Goal: Information Seeking & Learning: Learn about a topic

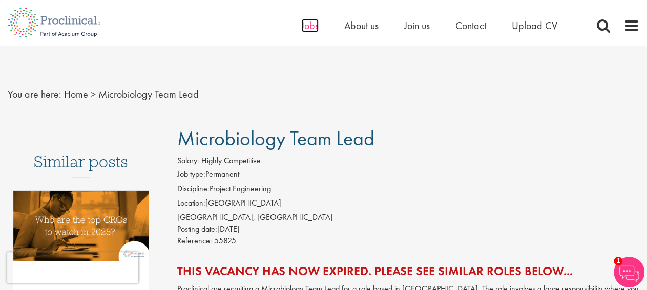
click at [311, 30] on span "Jobs" at bounding box center [309, 25] width 17 height 13
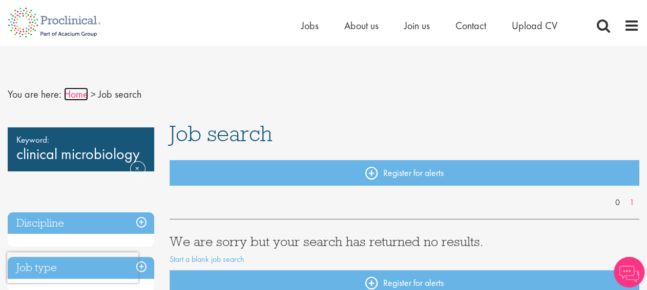
click at [78, 89] on link "Home" at bounding box center [76, 94] width 24 height 13
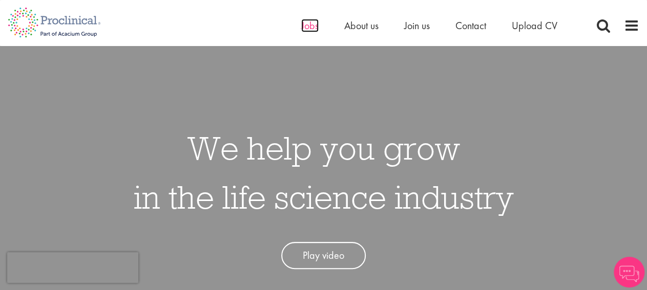
click at [307, 29] on span "Jobs" at bounding box center [309, 25] width 17 height 13
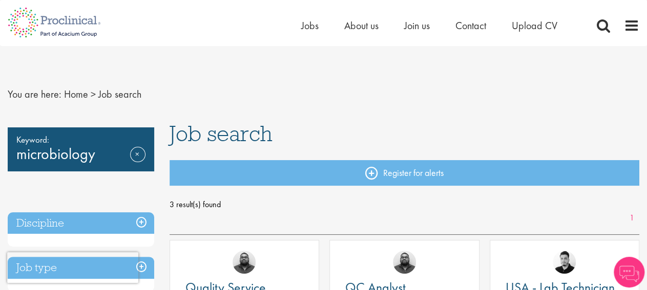
drag, startPoint x: 655, startPoint y: 38, endPoint x: 650, endPoint y: 68, distance: 30.1
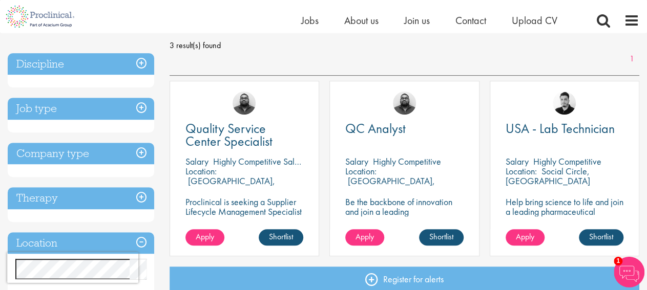
scroll to position [151, 0]
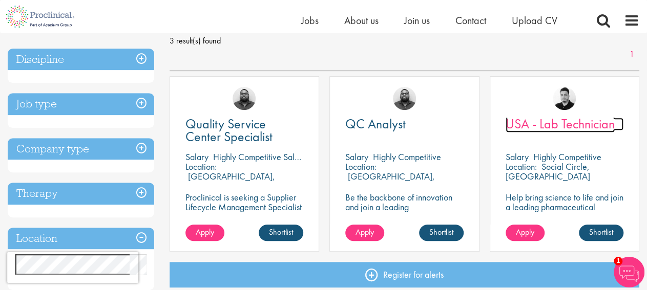
click at [559, 125] on span "USA - Lab Technician" at bounding box center [559, 123] width 109 height 17
